Goal: Find specific page/section: Find specific page/section

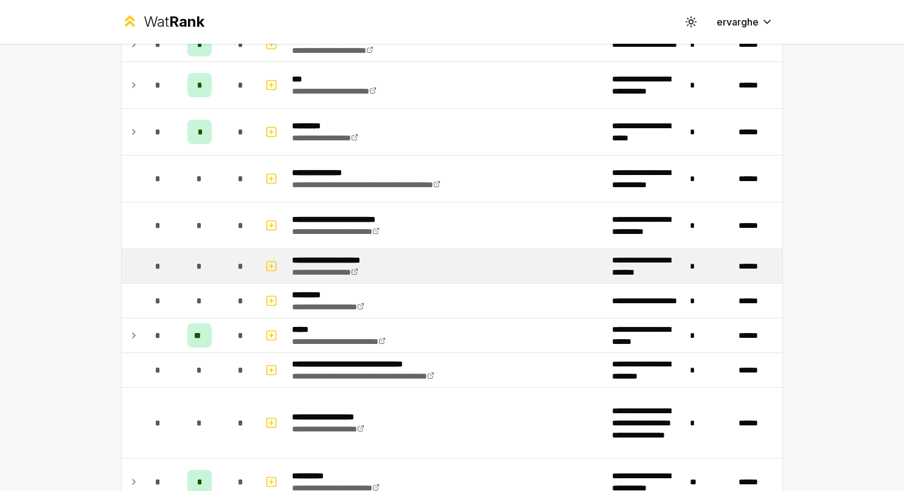
scroll to position [730, 0]
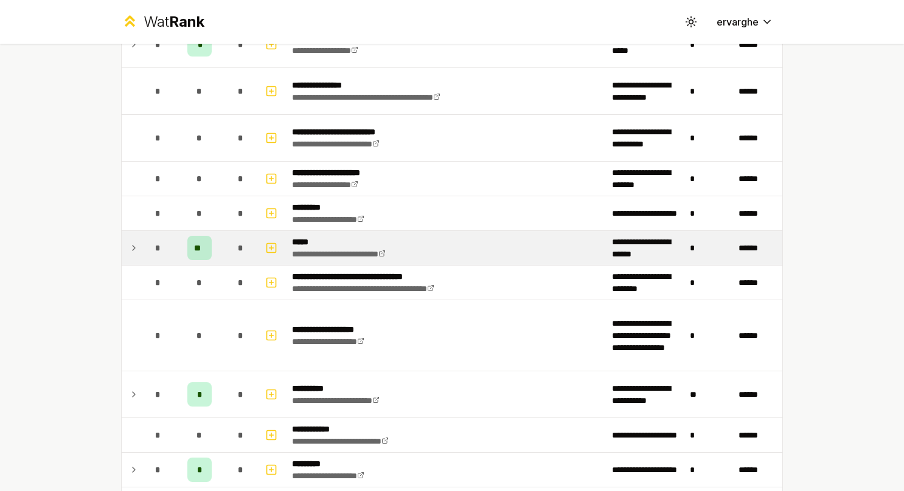
click at [136, 240] on td at bounding box center [131, 248] width 19 height 34
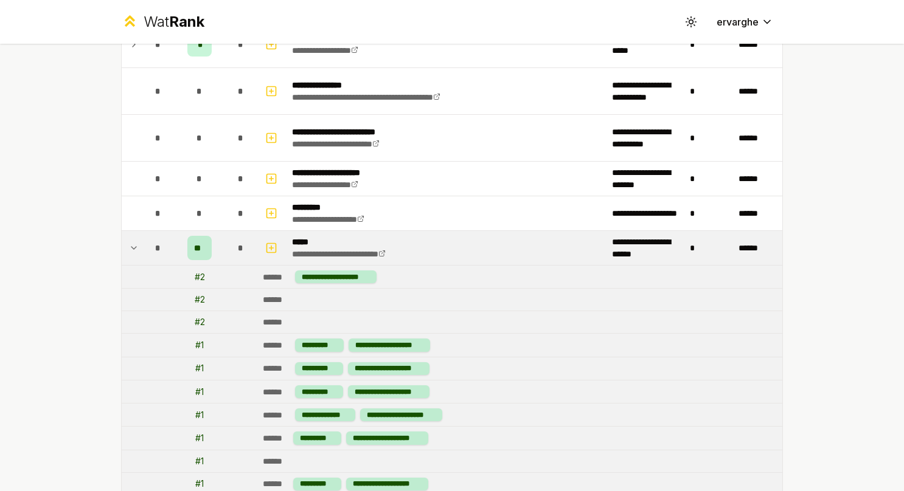
click at [141, 248] on td "*" at bounding box center [158, 248] width 34 height 34
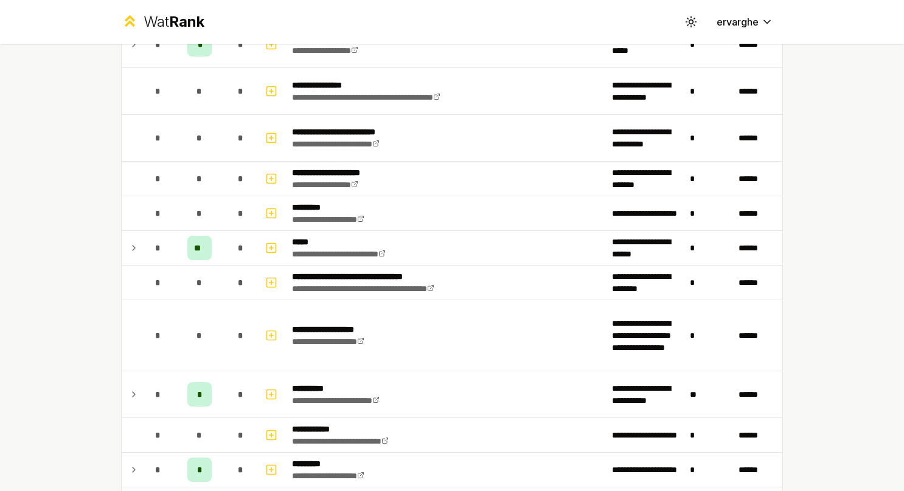
scroll to position [56, 0]
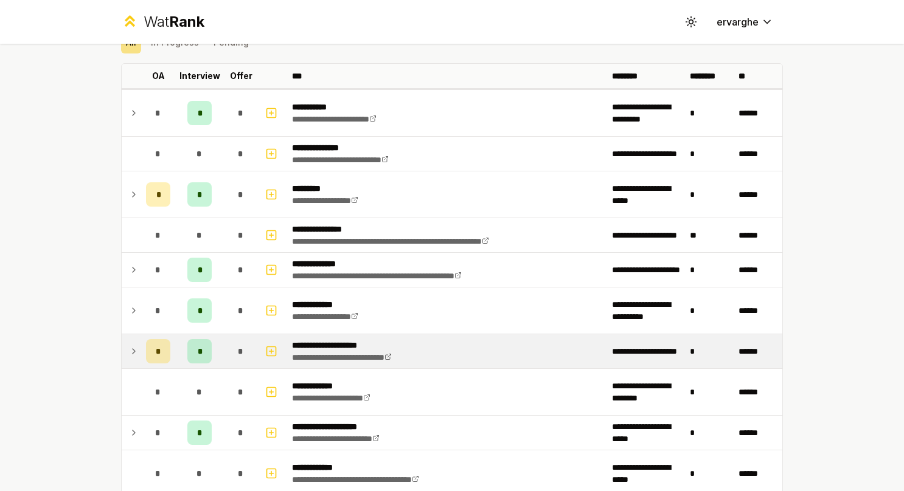
click at [129, 344] on icon at bounding box center [134, 351] width 10 height 15
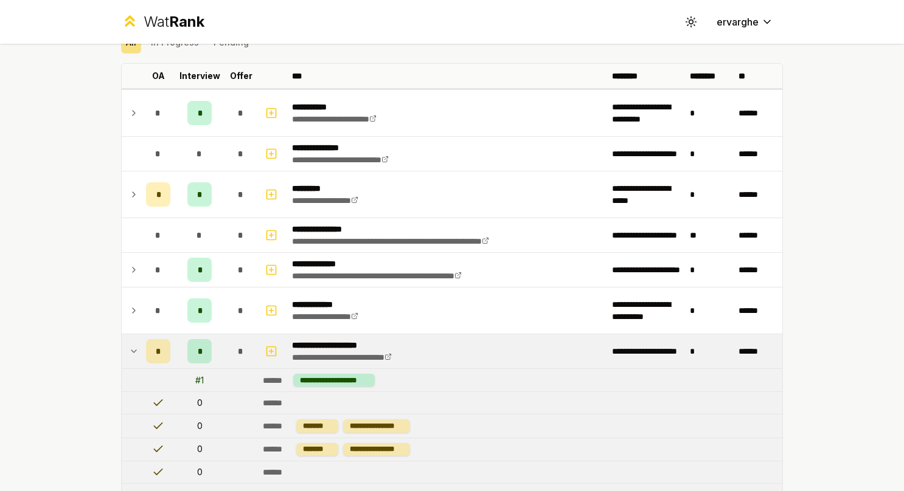
click at [129, 344] on icon at bounding box center [134, 351] width 10 height 15
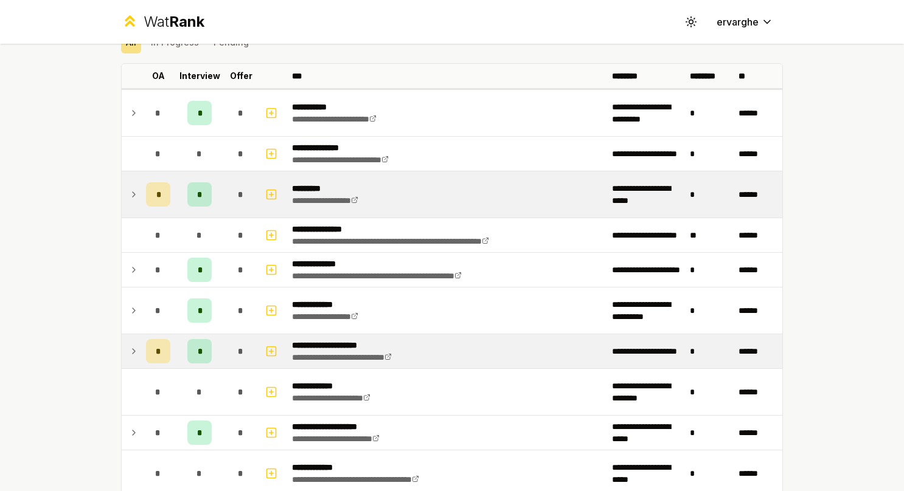
click at [122, 191] on td at bounding box center [131, 195] width 19 height 46
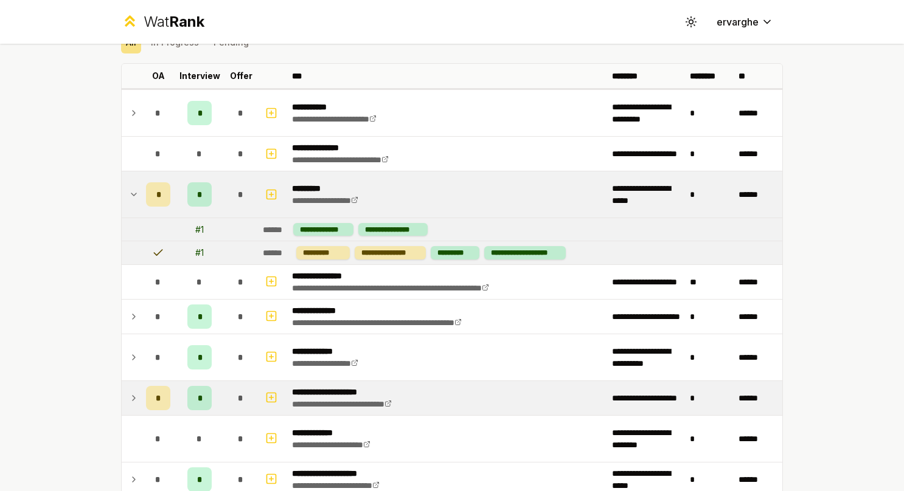
click at [122, 191] on td at bounding box center [131, 195] width 19 height 46
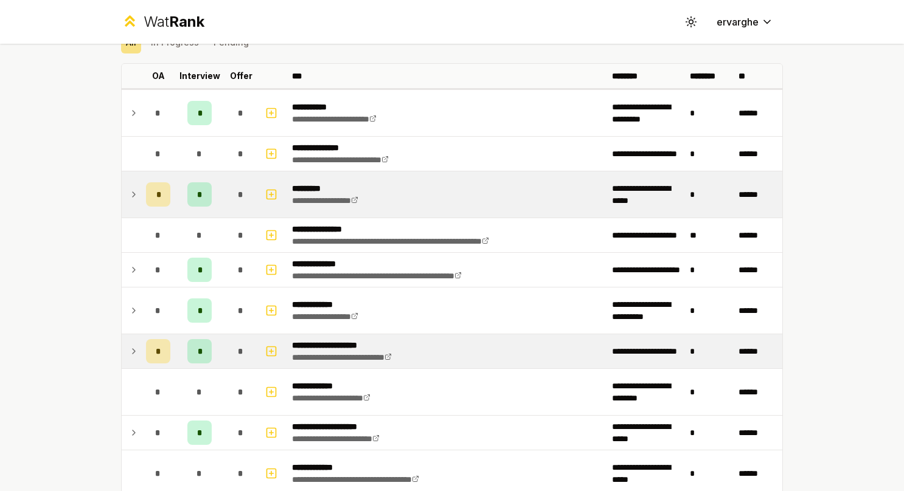
click at [122, 191] on td at bounding box center [131, 195] width 19 height 46
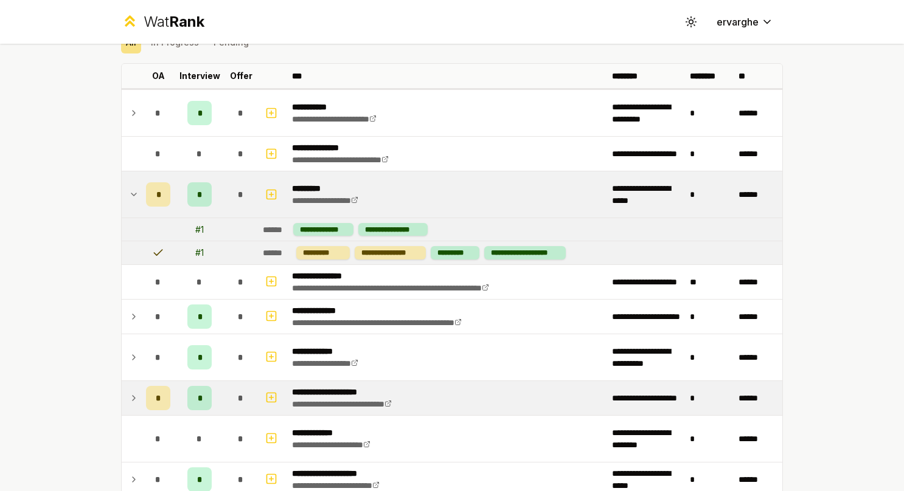
click at [141, 193] on td "*" at bounding box center [158, 195] width 34 height 46
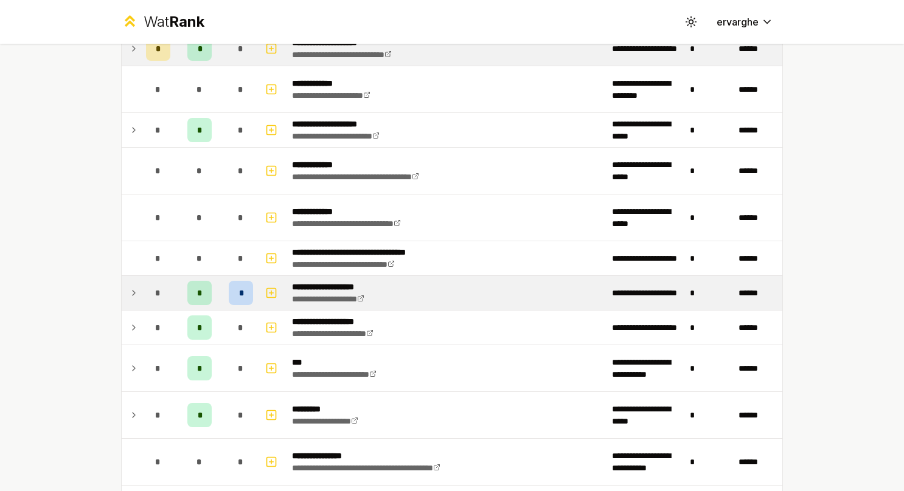
scroll to position [360, 0]
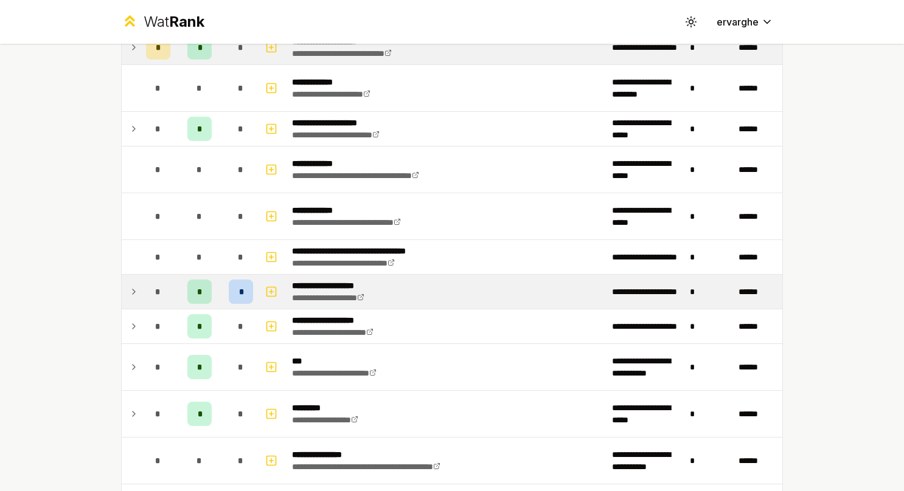
click at [134, 280] on td at bounding box center [131, 292] width 19 height 34
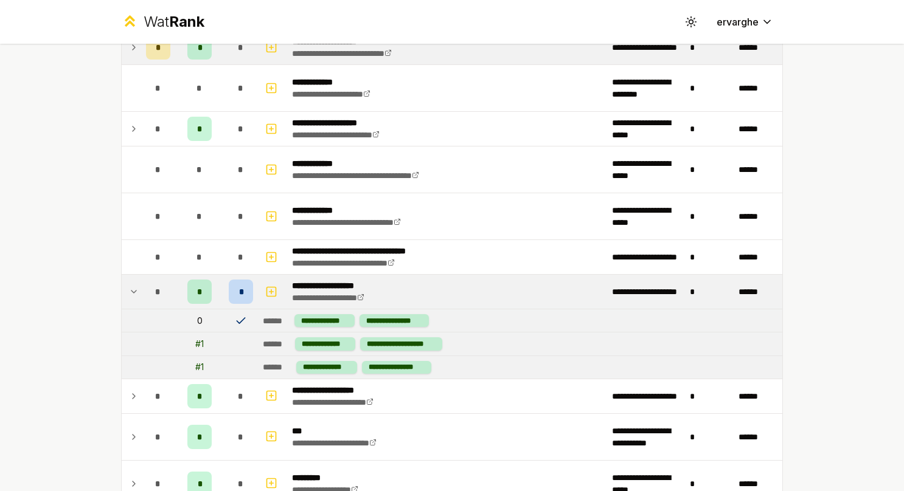
click at [235, 315] on icon at bounding box center [241, 321] width 12 height 12
click at [141, 286] on td "*" at bounding box center [158, 292] width 34 height 34
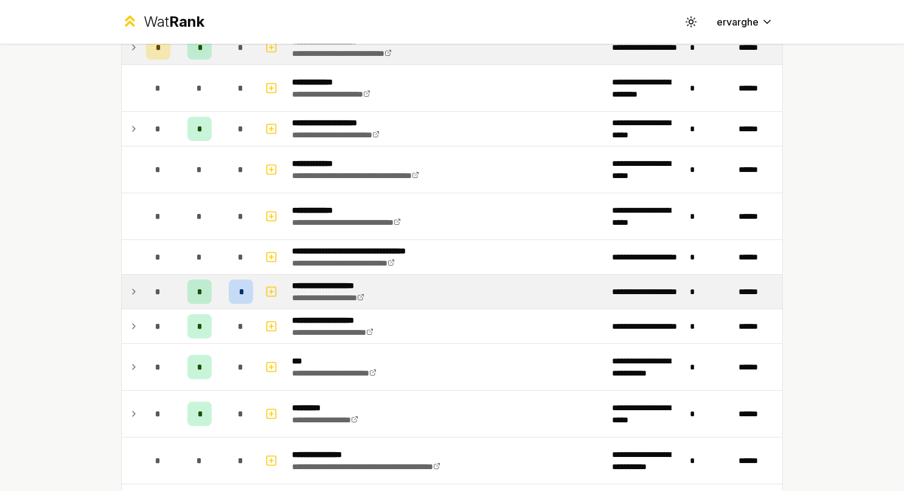
scroll to position [421, 0]
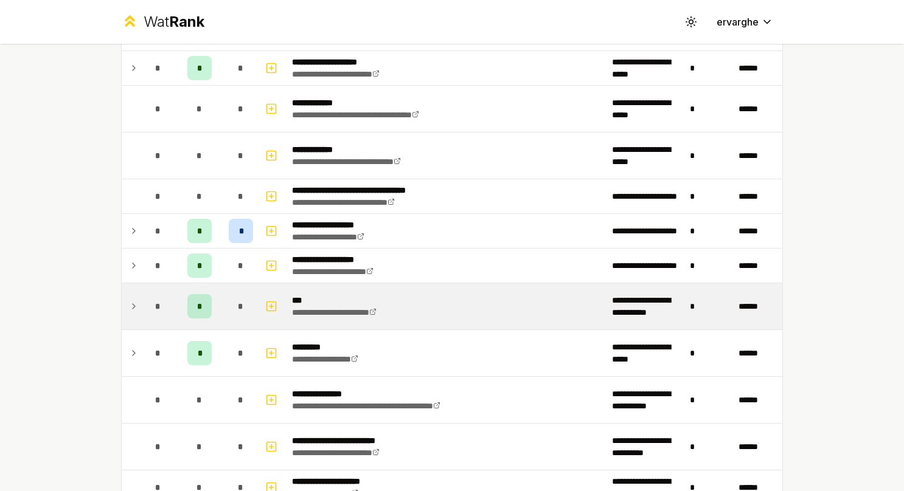
click at [146, 295] on div "*" at bounding box center [158, 306] width 24 height 24
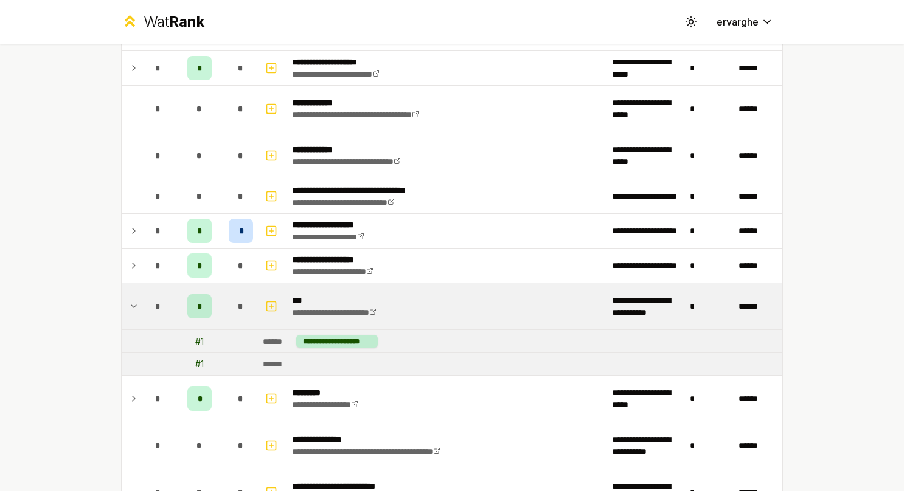
click at [141, 297] on td "*" at bounding box center [158, 306] width 34 height 46
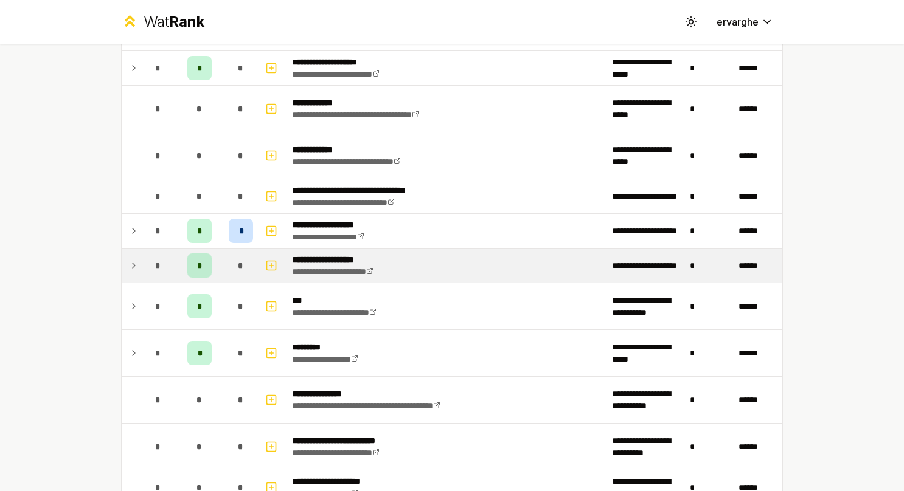
click at [141, 267] on td "*" at bounding box center [158, 266] width 34 height 34
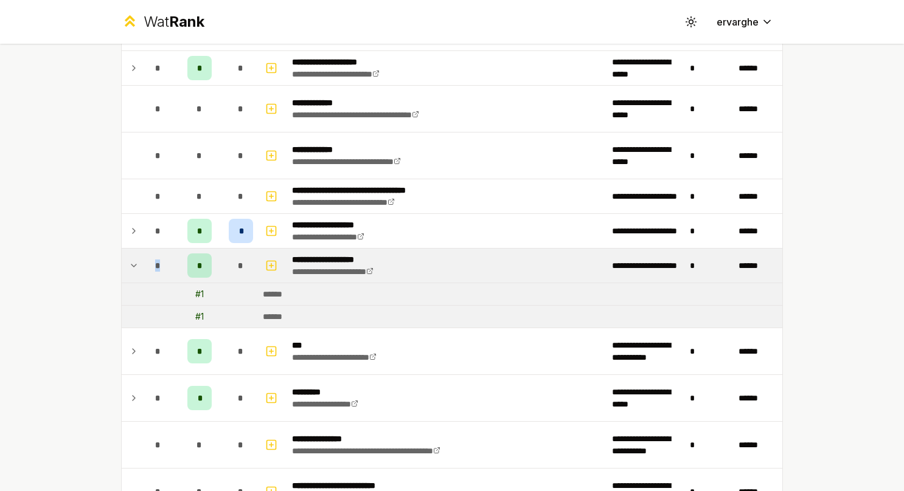
click at [141, 267] on td "*" at bounding box center [158, 266] width 34 height 34
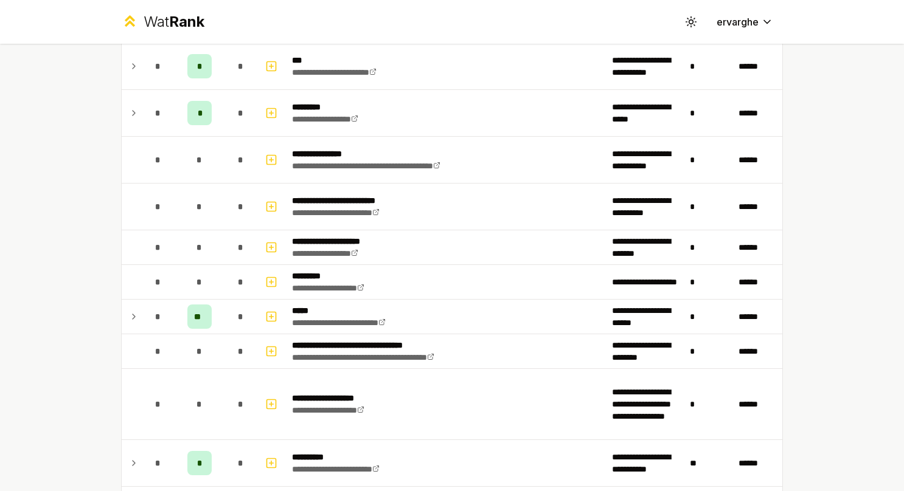
scroll to position [664, 0]
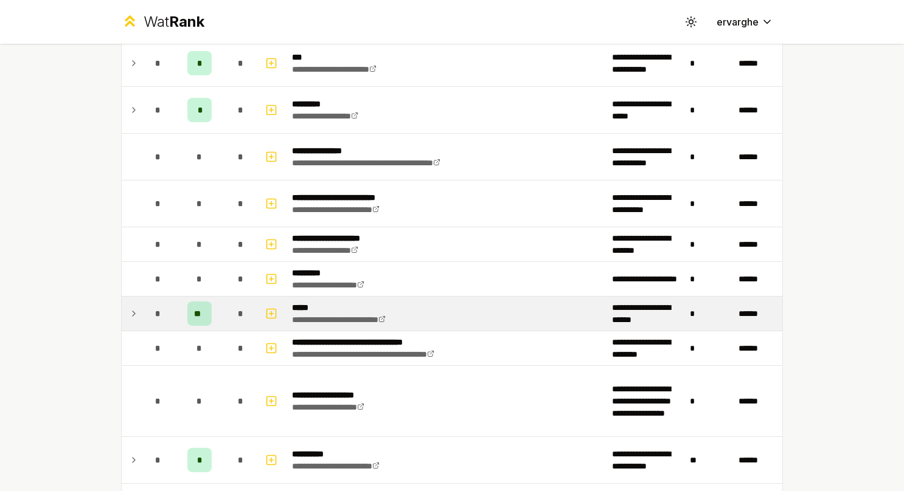
click at [141, 310] on td "*" at bounding box center [158, 314] width 34 height 34
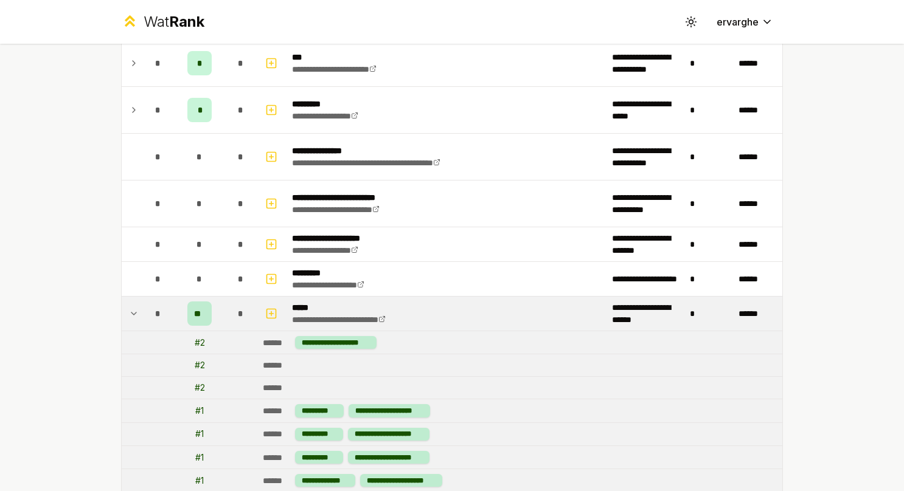
click at [136, 308] on td at bounding box center [131, 314] width 19 height 34
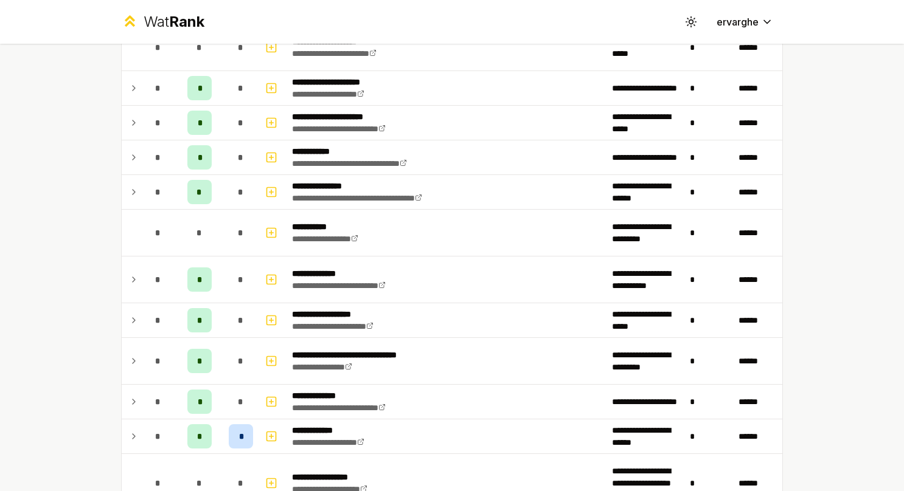
scroll to position [1771, 0]
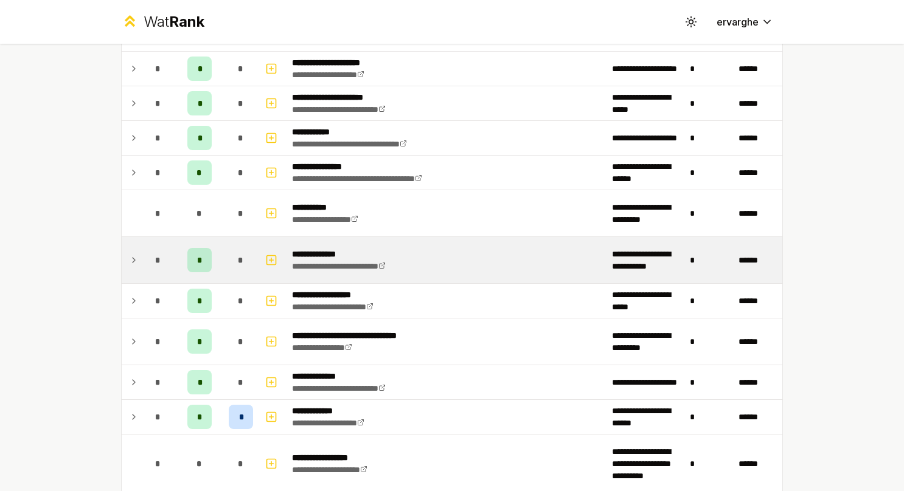
click at [134, 255] on td at bounding box center [131, 260] width 19 height 46
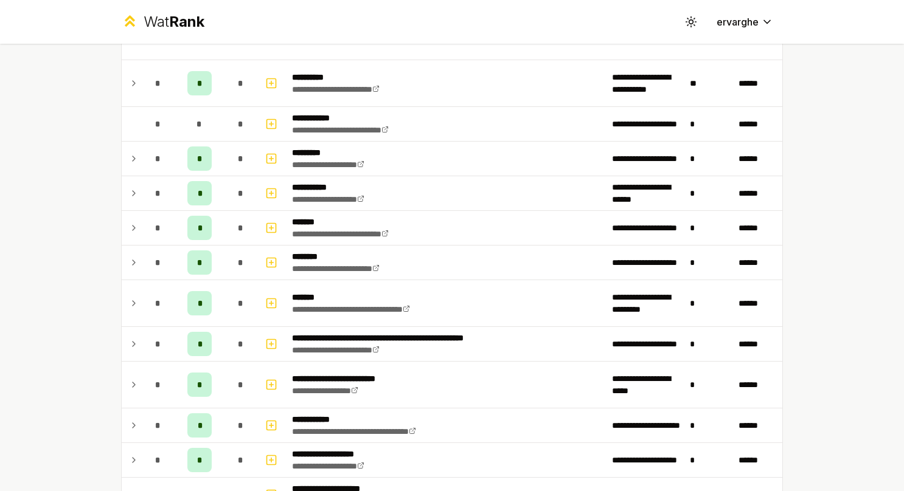
scroll to position [981, 0]
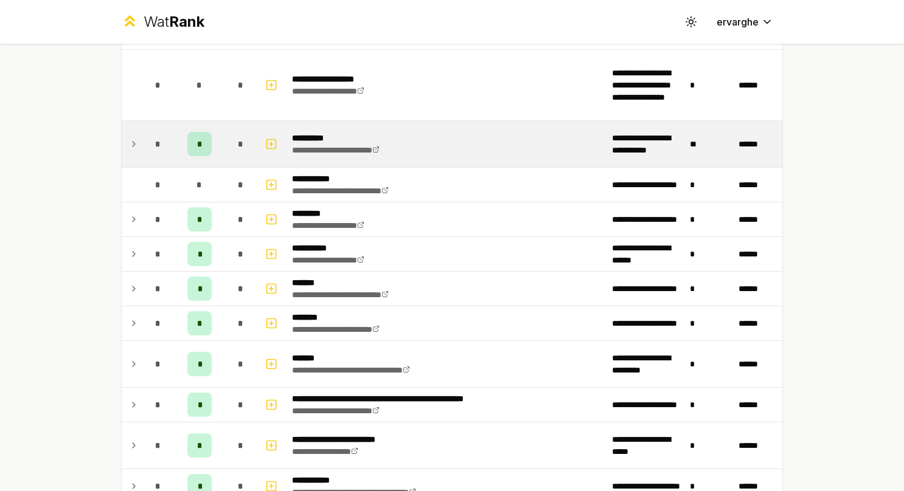
click at [141, 148] on td "*" at bounding box center [158, 144] width 34 height 46
